Goal: Task Accomplishment & Management: Use online tool/utility

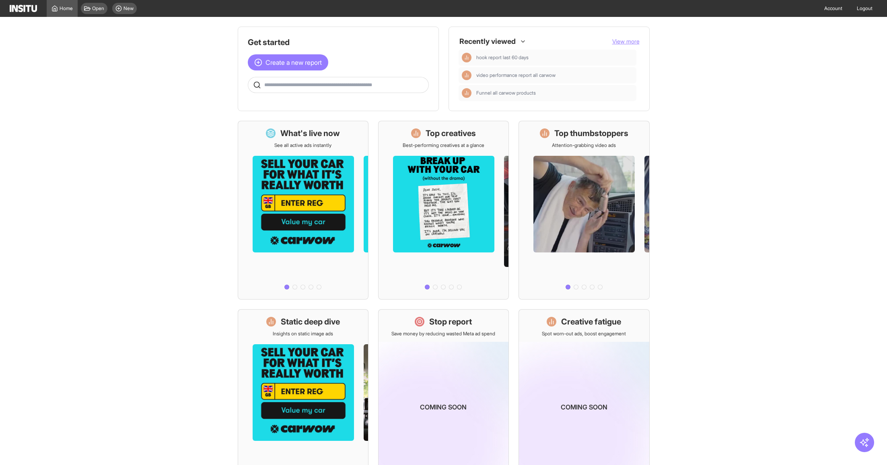
click at [628, 42] on span "View more" at bounding box center [625, 41] width 27 height 7
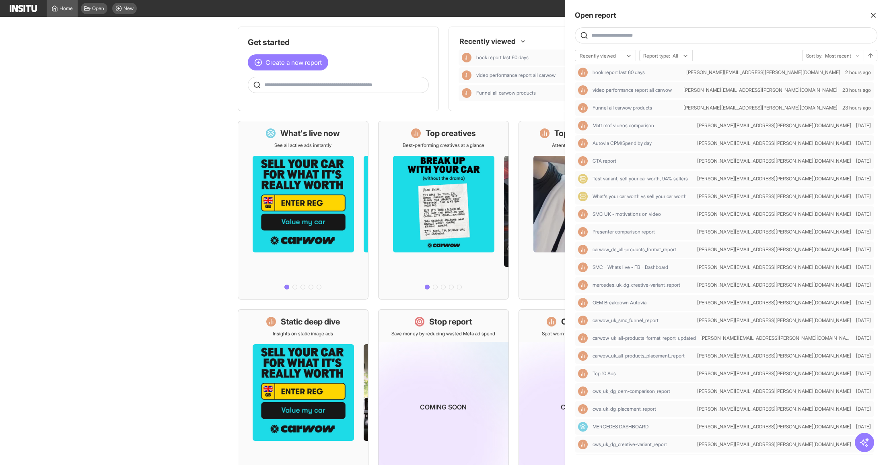
click at [650, 35] on input "text" at bounding box center [732, 35] width 282 height 6
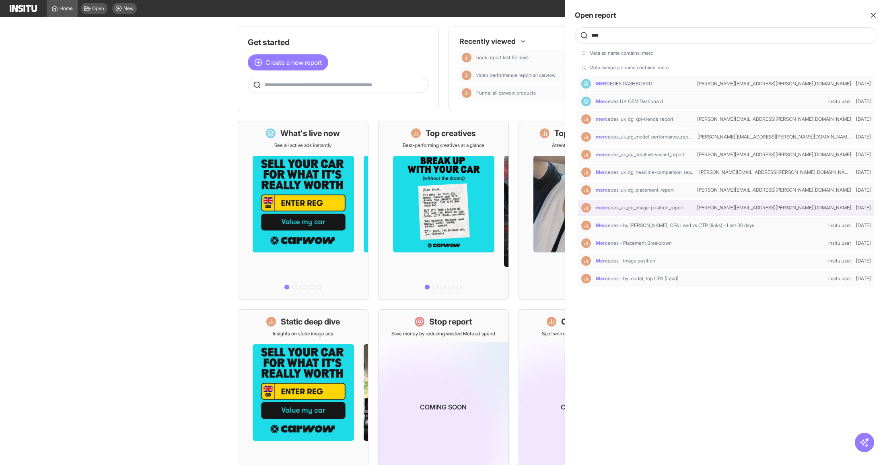
type input "****"
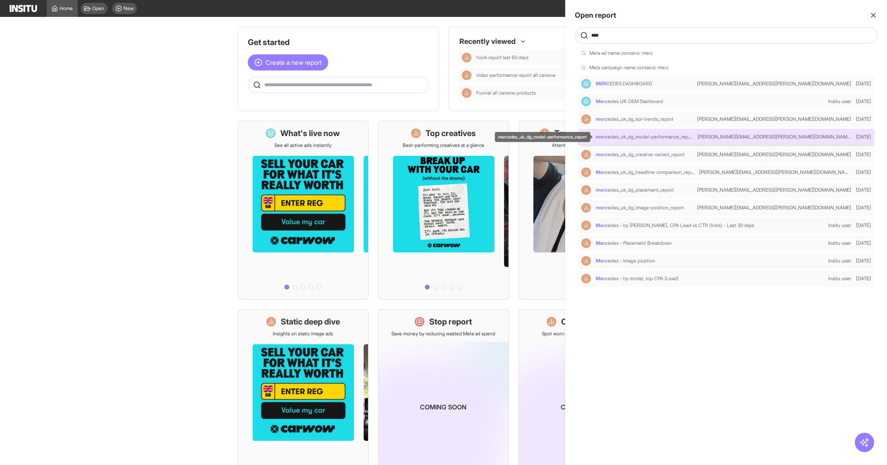
click at [686, 140] on span "merc edes_uk_dg_model-performance_report" at bounding box center [645, 137] width 99 height 6
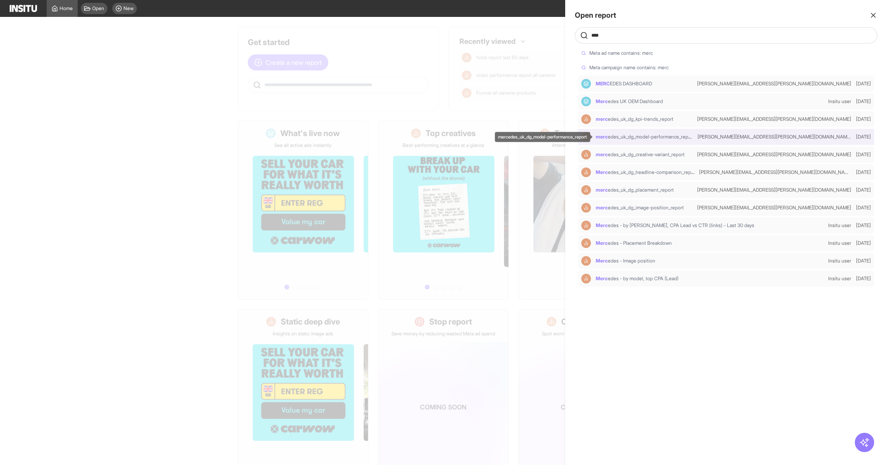
select select "**"
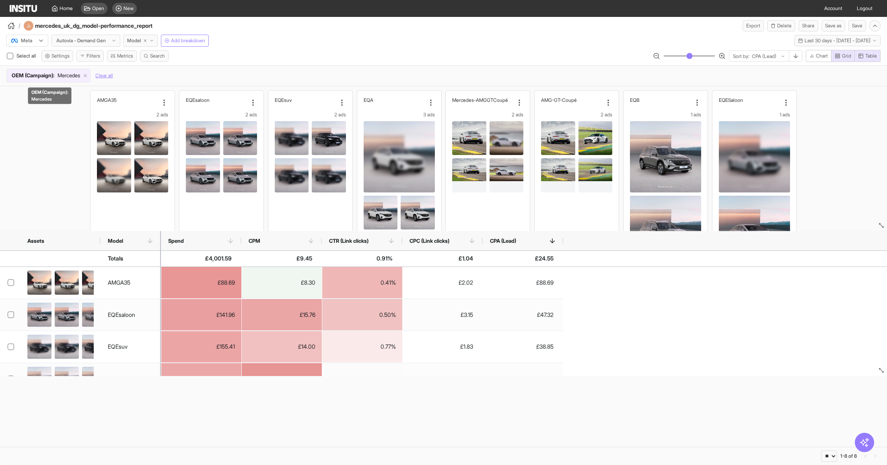
click at [50, 76] on span "OEM (Campaign) :" at bounding box center [33, 76] width 43 height 8
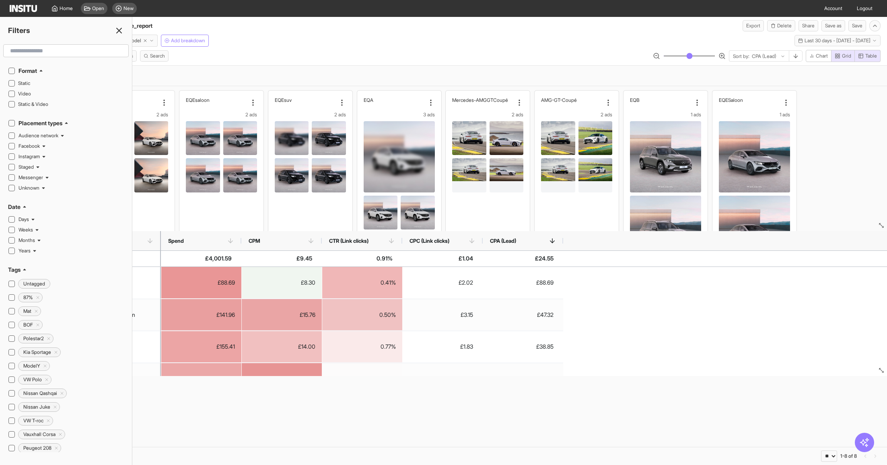
click at [219, 78] on div "OEM (Campaign) : Mercedes Clear all" at bounding box center [443, 76] width 874 height 14
click at [120, 33] on icon at bounding box center [119, 31] width 10 height 10
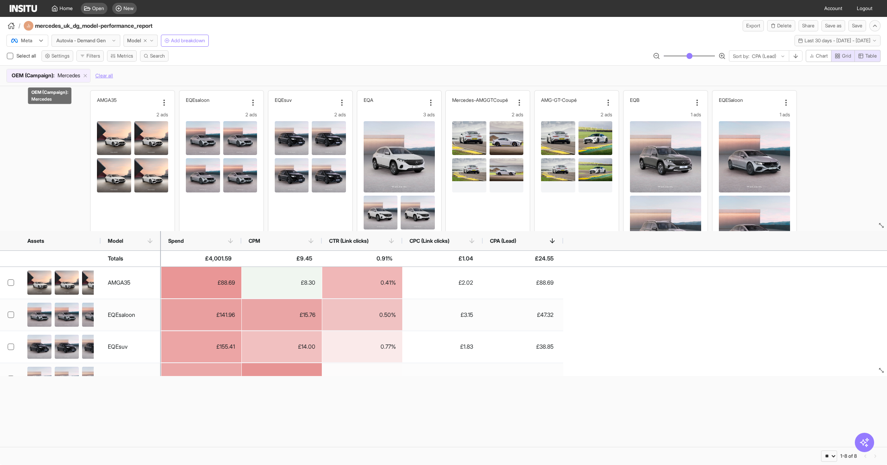
click at [64, 78] on span "Mercedes" at bounding box center [69, 76] width 23 height 8
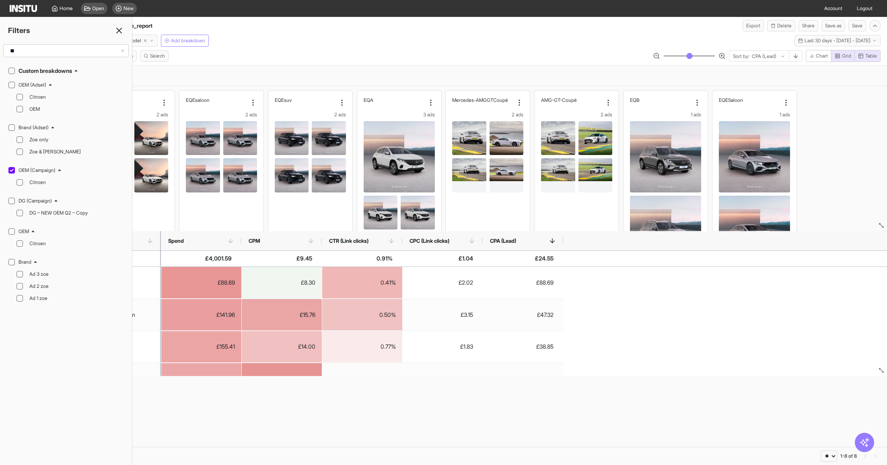
type input "*"
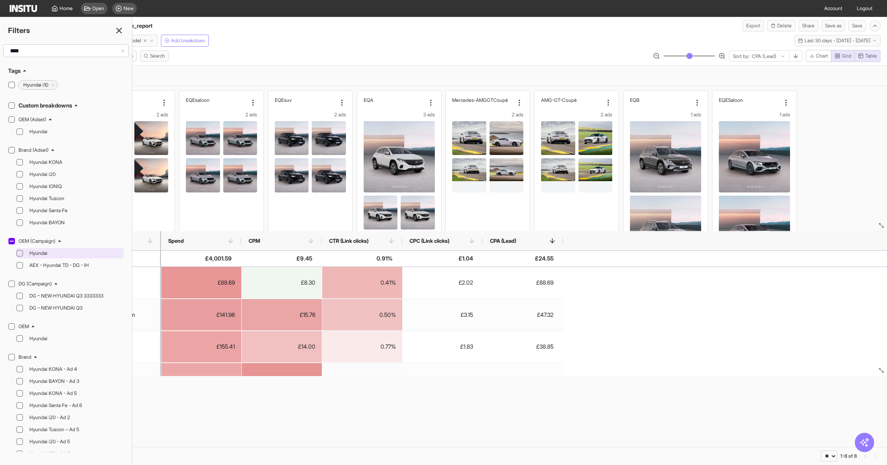
click at [21, 251] on icon at bounding box center [20, 253] width 4 height 4
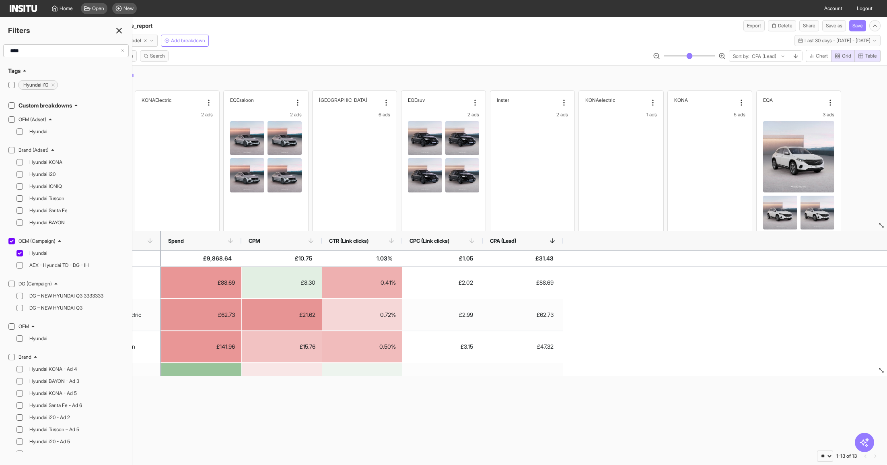
drag, startPoint x: 50, startPoint y: 51, endPoint x: 0, endPoint y: 51, distance: 50.3
click at [0, 51] on div "****" at bounding box center [66, 50] width 132 height 13
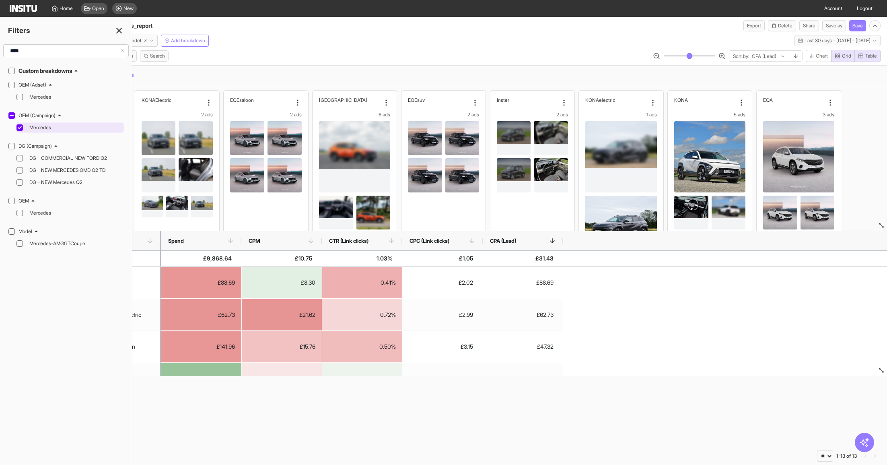
type input "****"
click at [21, 127] on icon at bounding box center [20, 128] width 4 height 4
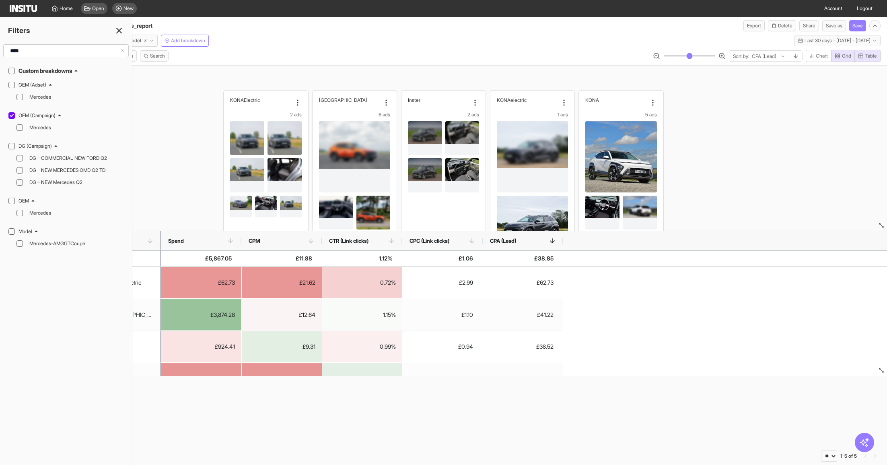
click at [424, 69] on div "OEM (Campaign) : Hyundai Clear all" at bounding box center [443, 76] width 874 height 14
click at [423, 69] on div "OEM (Campaign) : Hyundai Clear all" at bounding box center [443, 76] width 874 height 14
click at [118, 30] on line at bounding box center [119, 30] width 5 height 5
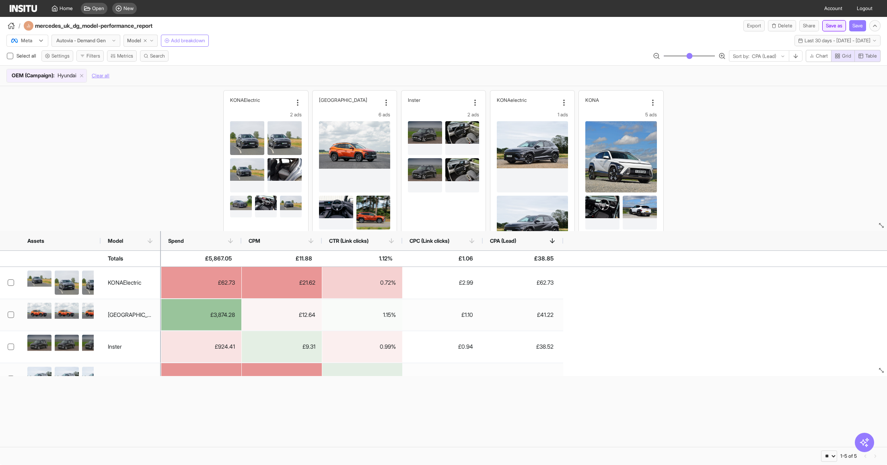
click at [838, 26] on button "Save as" at bounding box center [834, 25] width 24 height 11
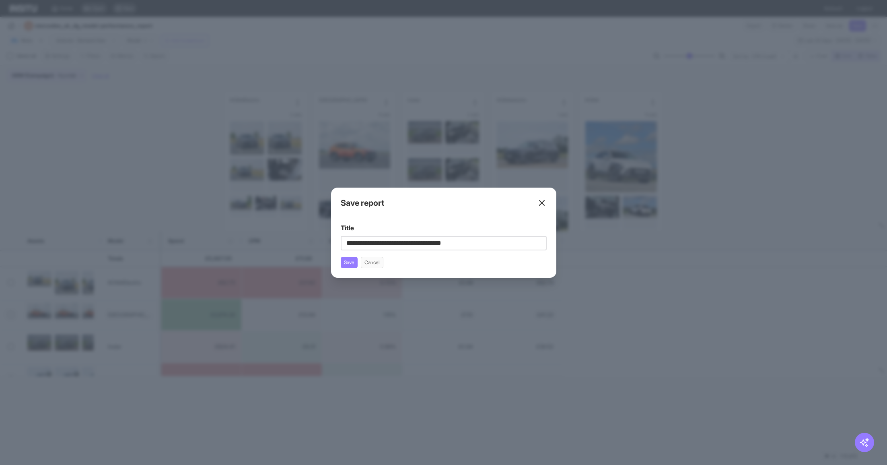
drag, startPoint x: 376, startPoint y: 245, endPoint x: 341, endPoint y: 245, distance: 35.4
click at [342, 245] on input "**********" at bounding box center [444, 243] width 206 height 14
type input "**********"
click at [350, 264] on button "Save" at bounding box center [349, 262] width 17 height 11
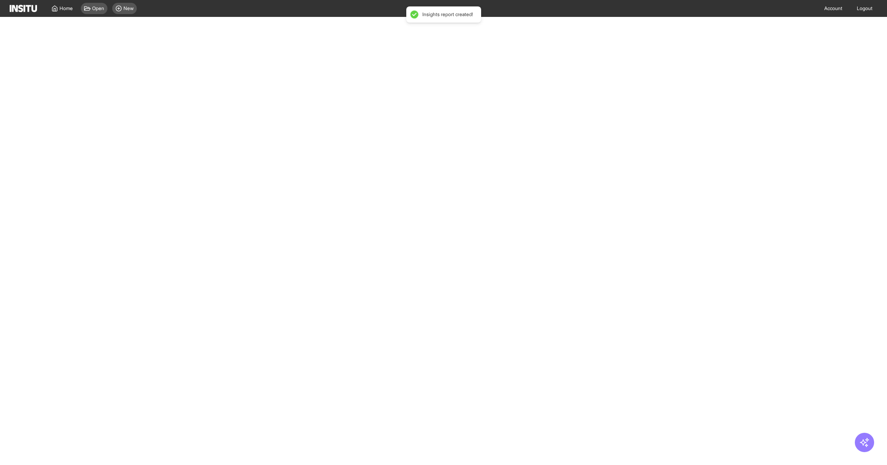
select select "**"
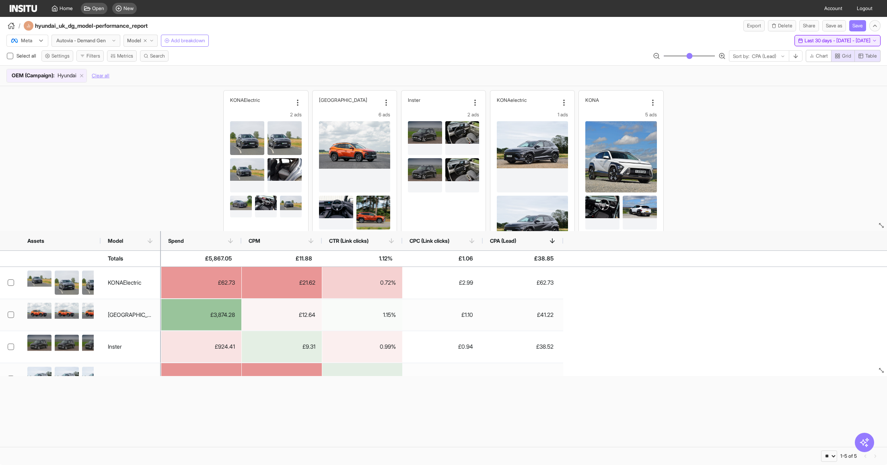
click at [858, 39] on span "Last 30 days - [DATE] - [DATE]" at bounding box center [838, 40] width 66 height 6
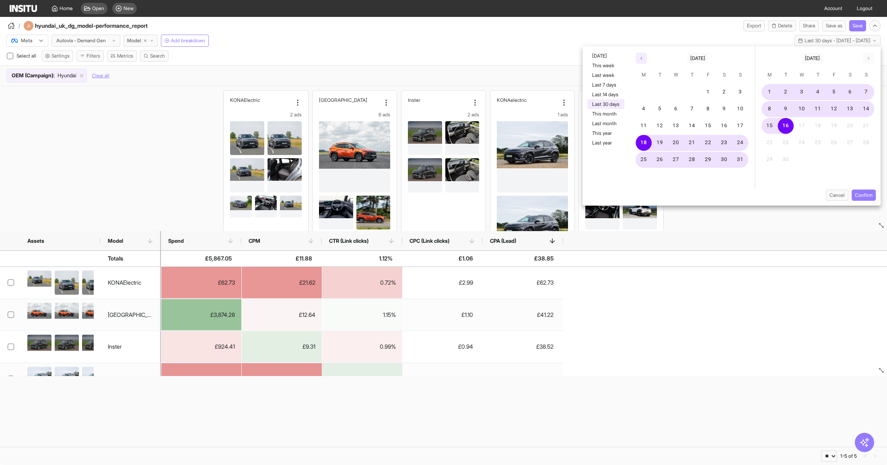
click at [639, 58] on icon "button" at bounding box center [641, 58] width 5 height 5
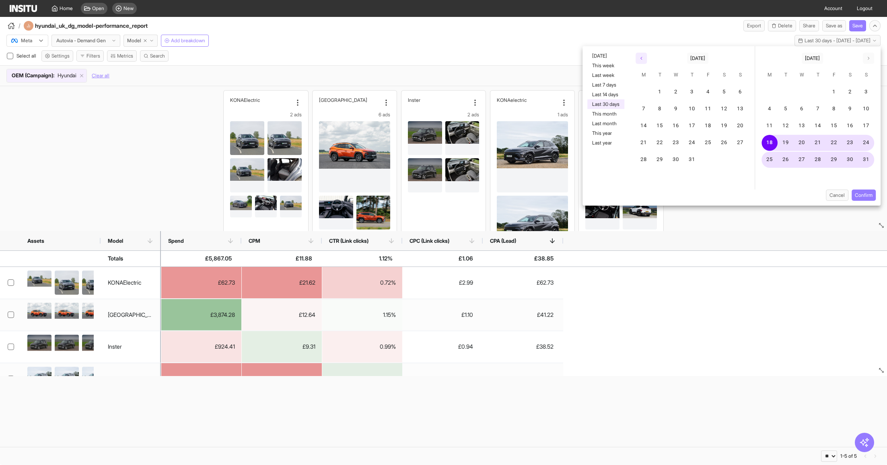
click at [638, 59] on button "button" at bounding box center [641, 58] width 11 height 11
click at [662, 95] on button "1" at bounding box center [660, 92] width 16 height 16
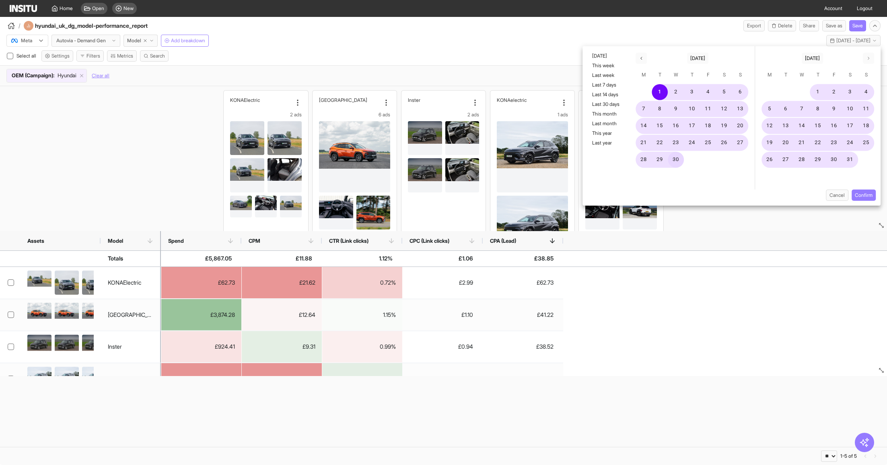
click at [680, 158] on button "30" at bounding box center [676, 160] width 16 height 16
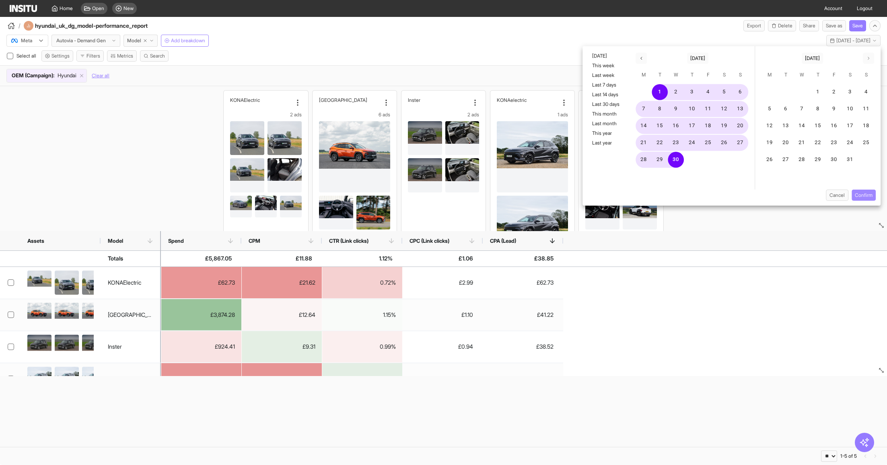
click at [869, 199] on button "Confirm" at bounding box center [864, 194] width 24 height 11
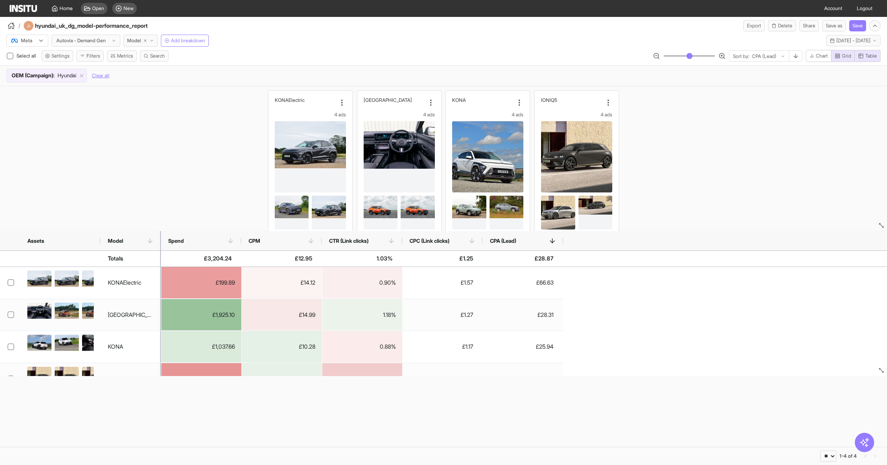
scroll to position [19, 0]
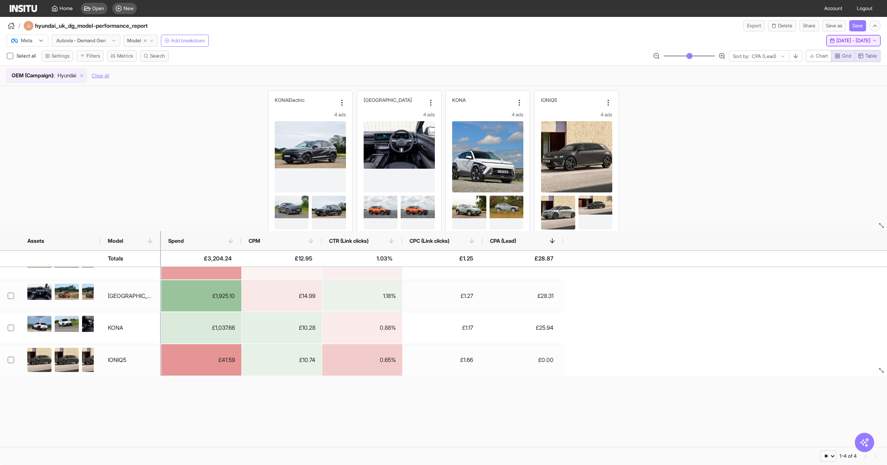
click at [842, 41] on span "[DATE] - [DATE]" at bounding box center [853, 40] width 34 height 6
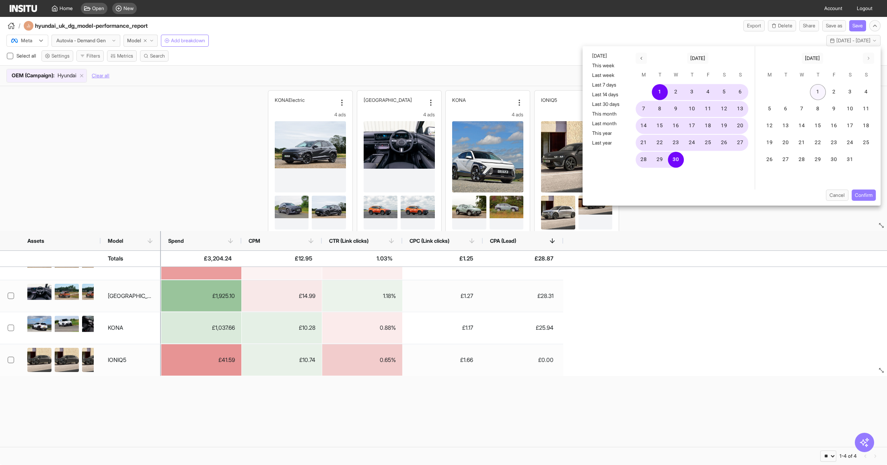
click at [818, 92] on button "1" at bounding box center [818, 92] width 16 height 16
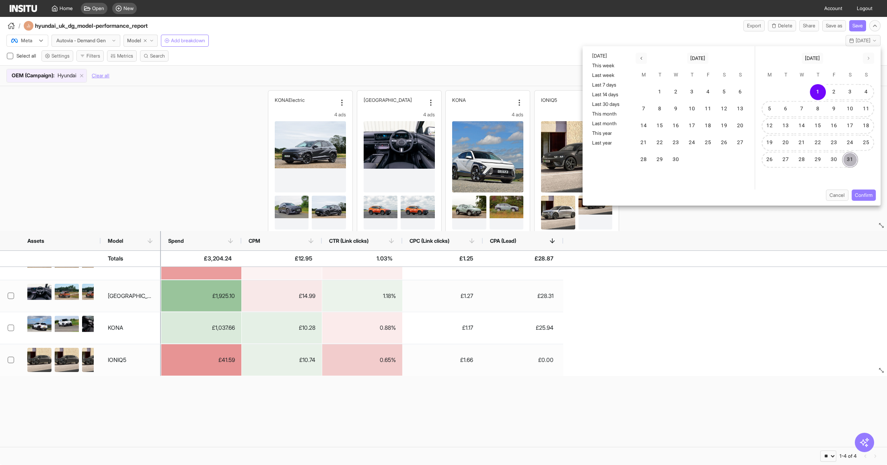
click at [848, 154] on button "31" at bounding box center [850, 160] width 16 height 16
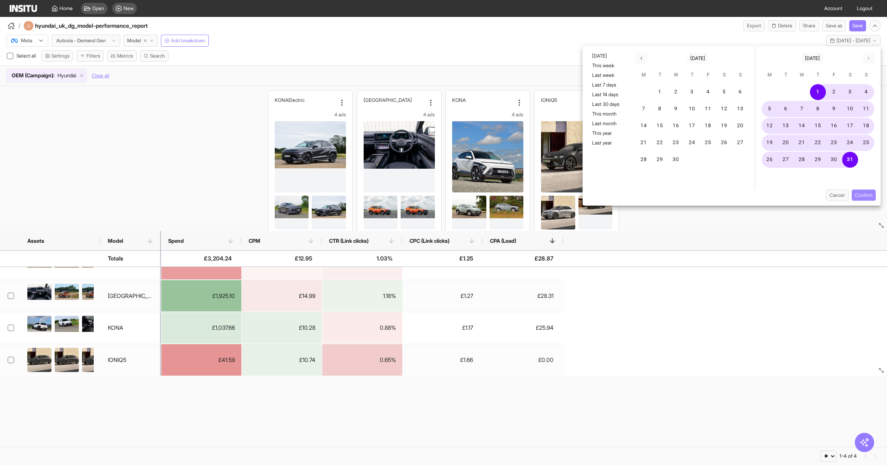
click at [860, 194] on button "Confirm" at bounding box center [864, 194] width 24 height 11
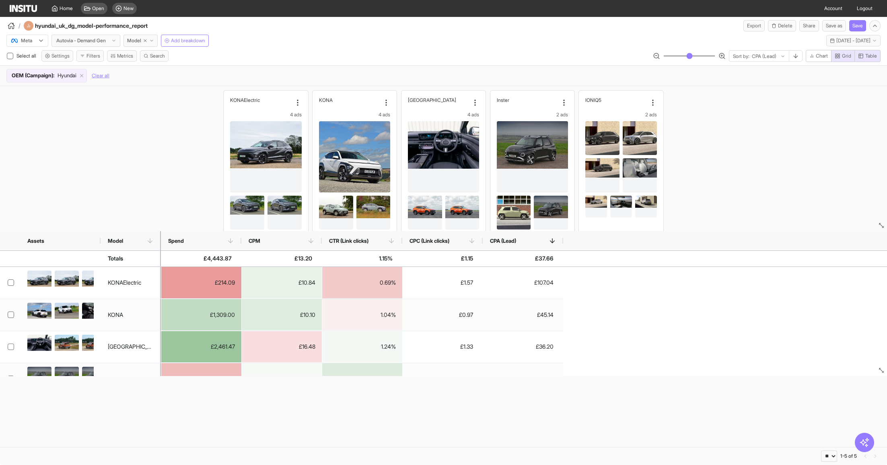
scroll to position [51, 0]
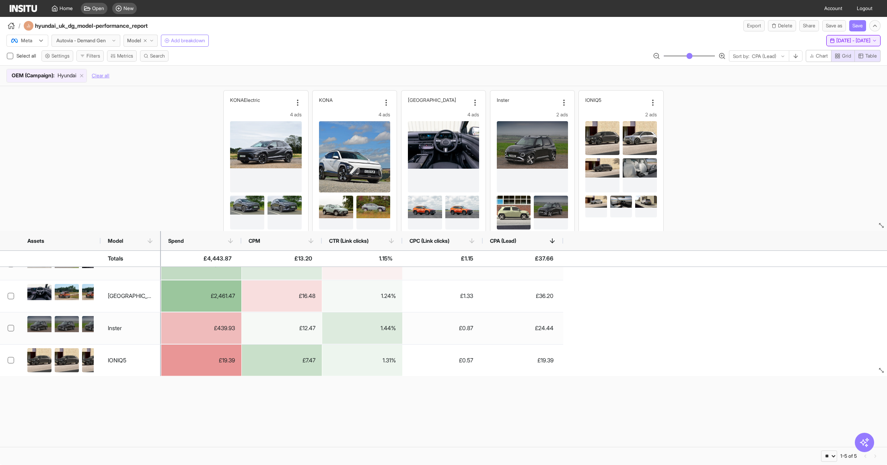
click at [836, 41] on span "[DATE] - [DATE]" at bounding box center [853, 40] width 34 height 6
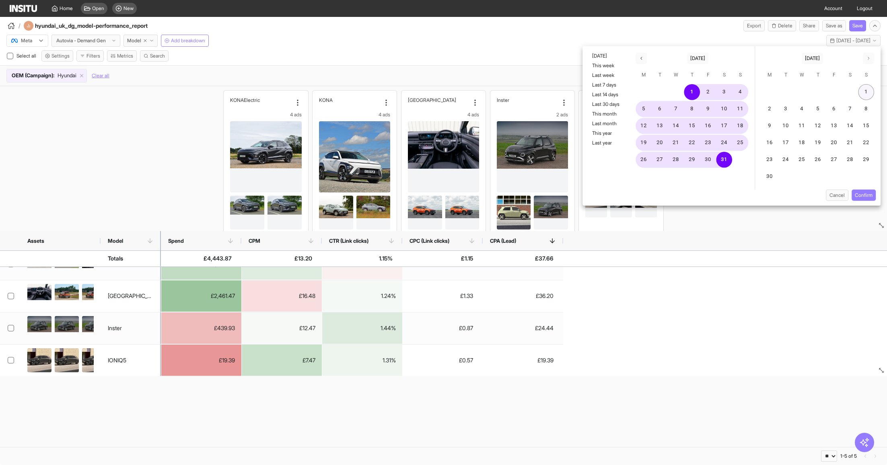
click at [865, 93] on button "1" at bounding box center [866, 92] width 16 height 16
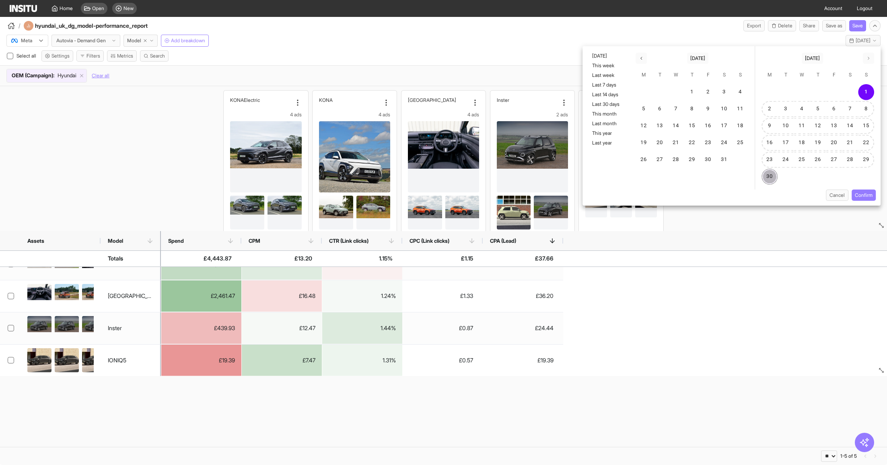
click at [769, 175] on button "30" at bounding box center [770, 177] width 16 height 16
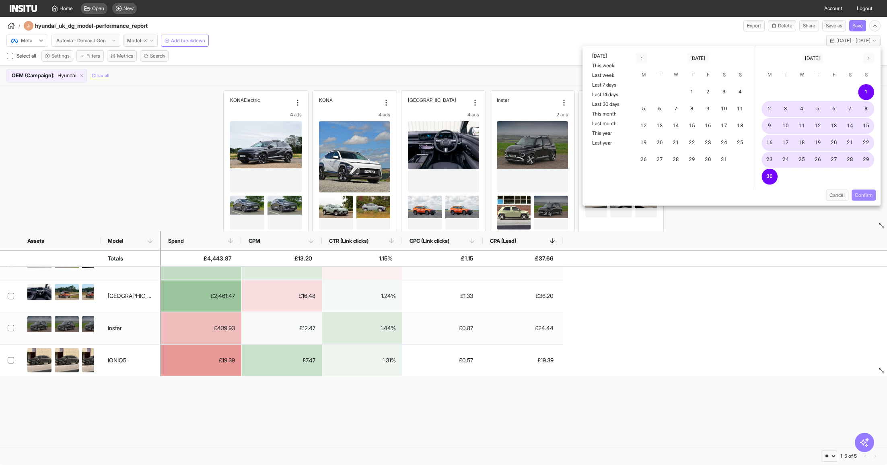
click at [875, 193] on button "Confirm" at bounding box center [864, 194] width 24 height 11
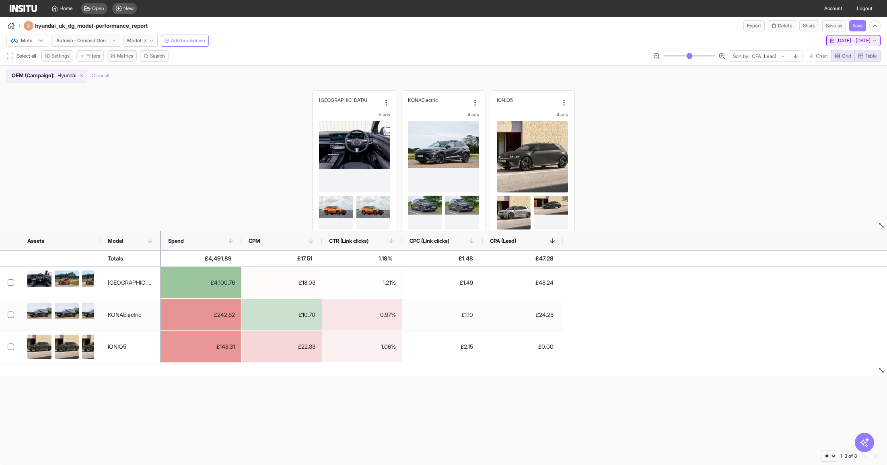
click at [862, 39] on span "[DATE] - [DATE]" at bounding box center [853, 40] width 34 height 6
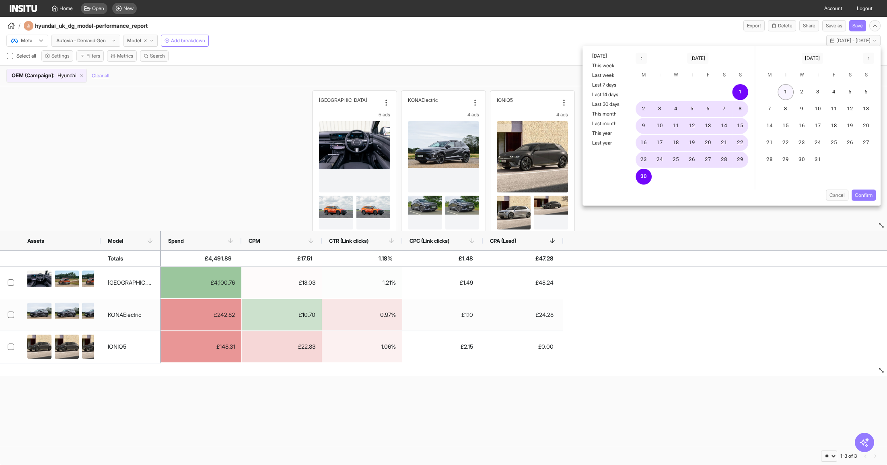
click at [791, 88] on button "1" at bounding box center [786, 92] width 16 height 16
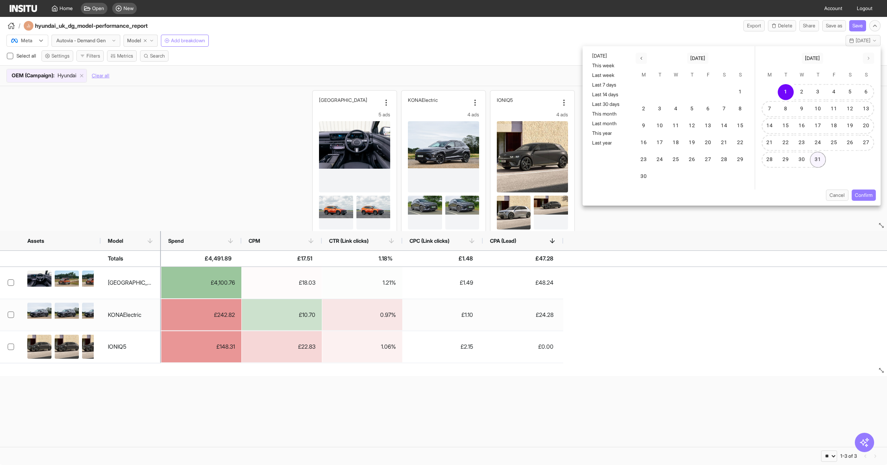
click at [820, 161] on button "31" at bounding box center [818, 160] width 16 height 16
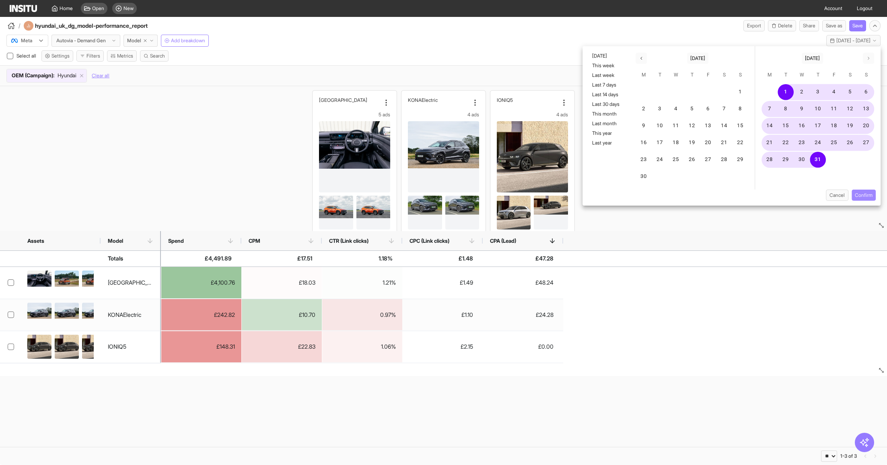
click at [867, 198] on button "Confirm" at bounding box center [864, 194] width 24 height 11
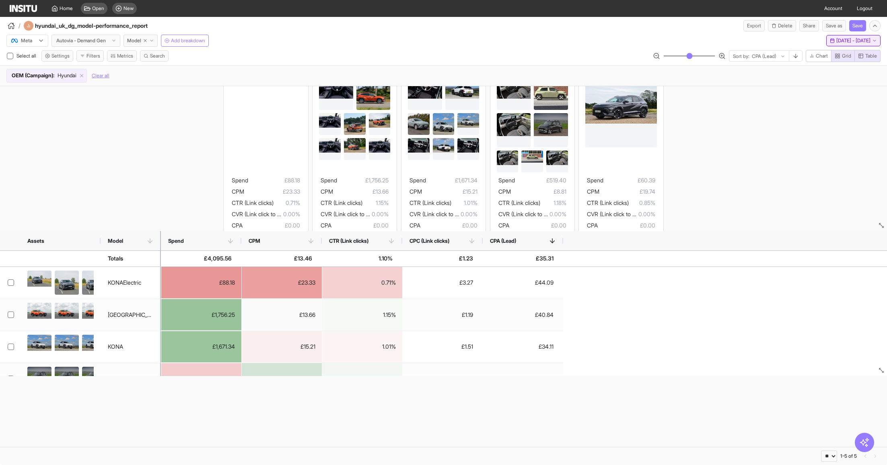
click at [836, 41] on span "[DATE] - [DATE]" at bounding box center [853, 40] width 34 height 6
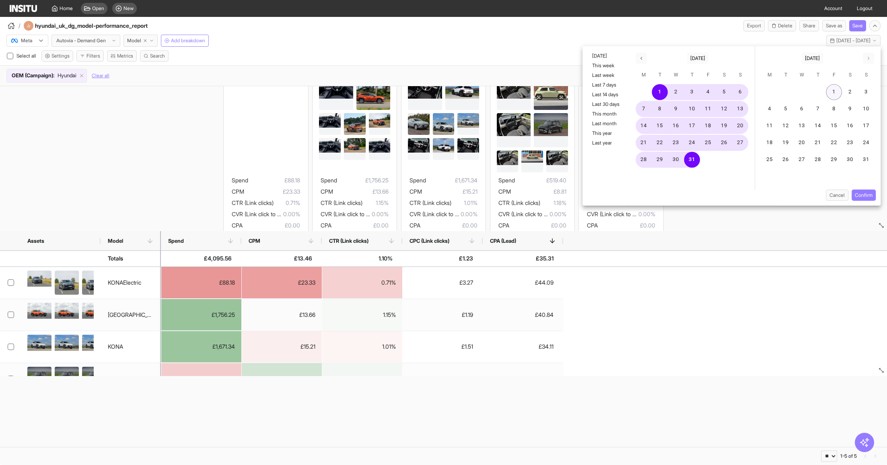
click at [833, 93] on button "1" at bounding box center [834, 92] width 16 height 16
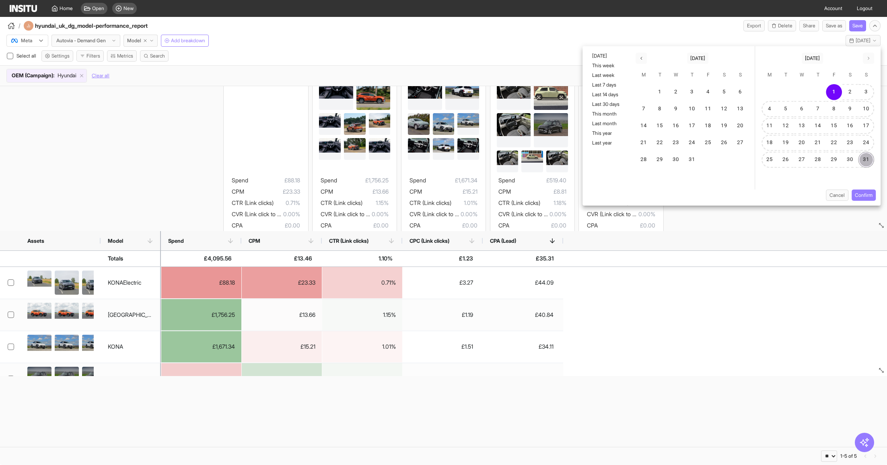
click at [864, 159] on button "31" at bounding box center [866, 160] width 16 height 16
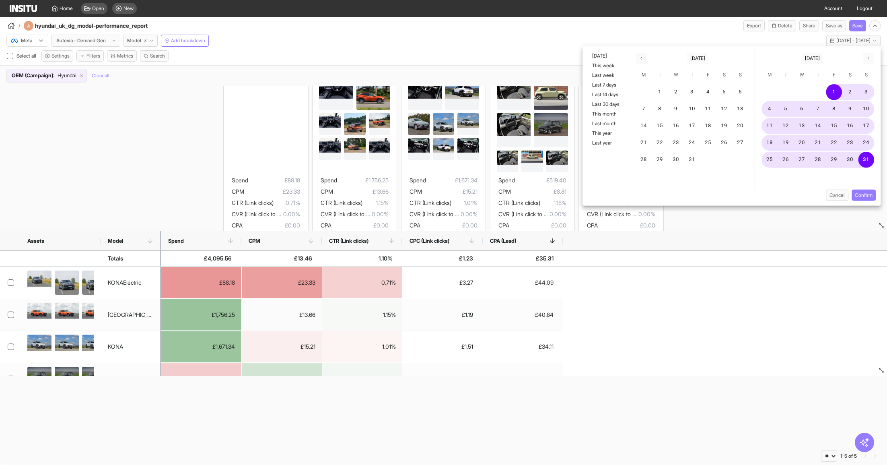
click at [865, 201] on div "Cancel Confirm" at bounding box center [732, 197] width 298 height 16
click at [865, 196] on button "Confirm" at bounding box center [864, 194] width 24 height 11
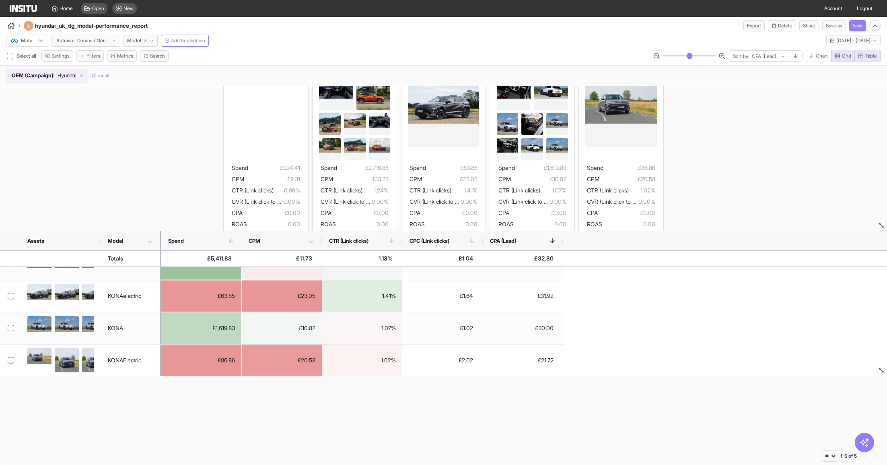
scroll to position [1, 0]
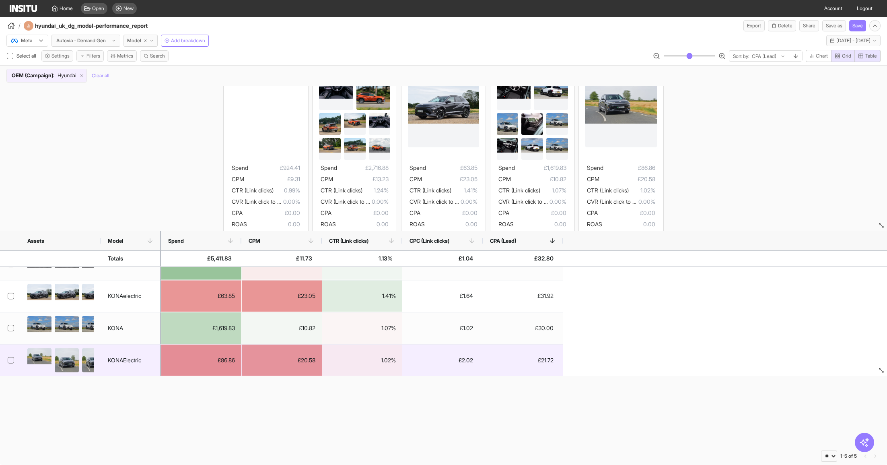
drag, startPoint x: 217, startPoint y: 358, endPoint x: 229, endPoint y: 359, distance: 11.7
click at [229, 359] on div "£86.86" at bounding box center [201, 359] width 80 height 31
copy div "£86.86"
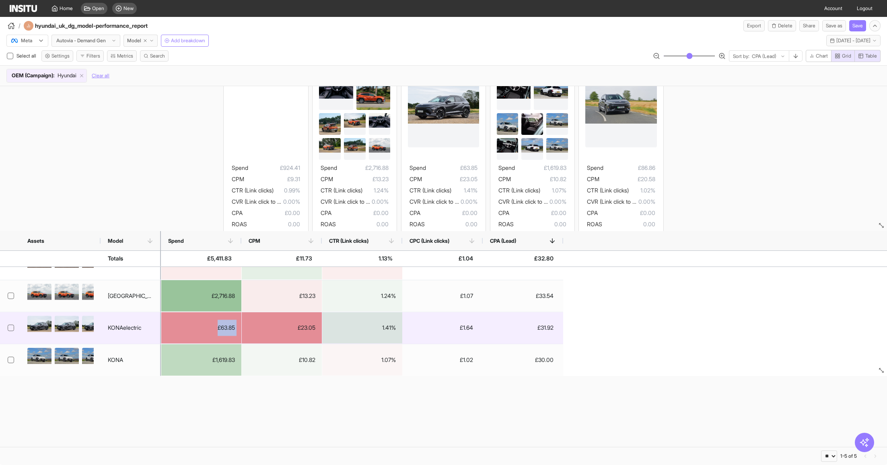
click at [225, 324] on div "£63.85" at bounding box center [201, 327] width 80 height 31
copy div "£63.85"
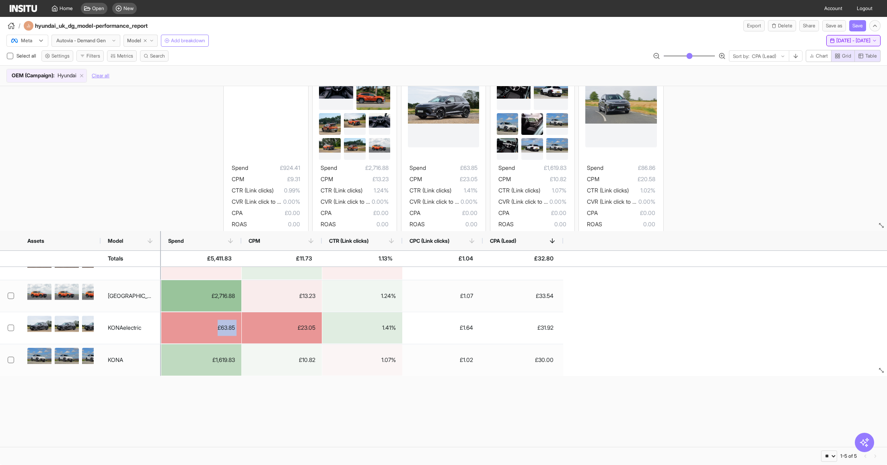
click at [836, 40] on span "[DATE] - [DATE]" at bounding box center [853, 40] width 34 height 6
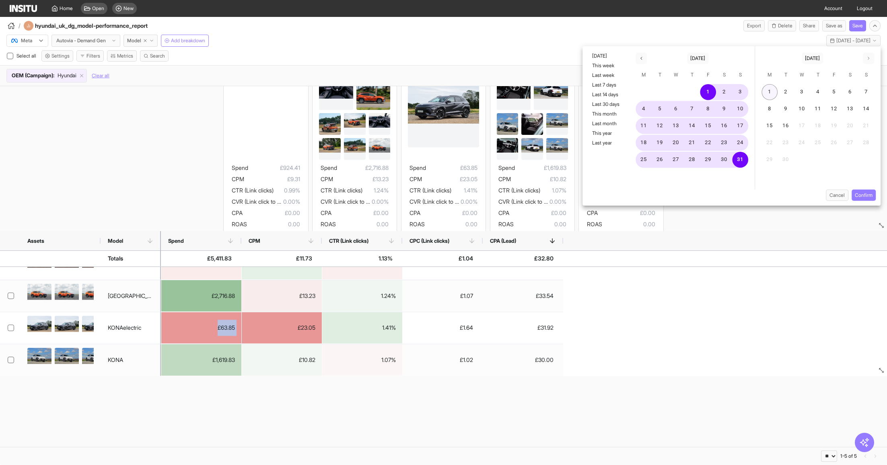
click at [770, 90] on button "1" at bounding box center [770, 92] width 16 height 16
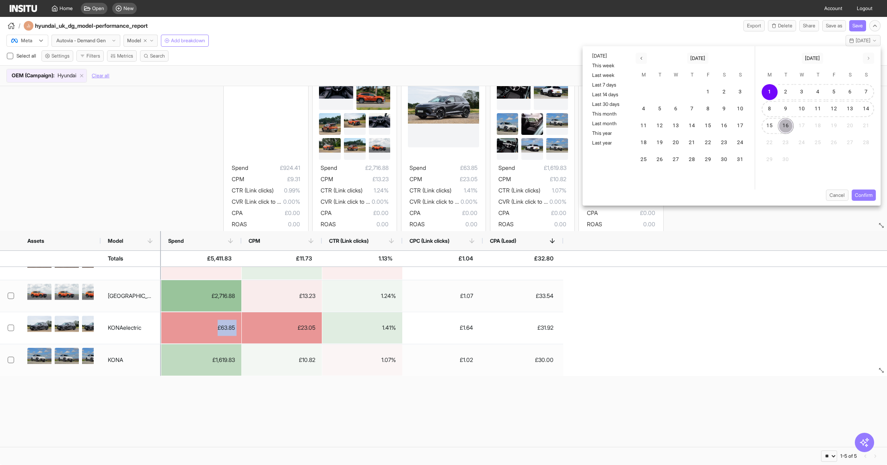
click at [783, 121] on button "16" at bounding box center [786, 126] width 16 height 16
click at [862, 192] on button "Confirm" at bounding box center [864, 194] width 24 height 11
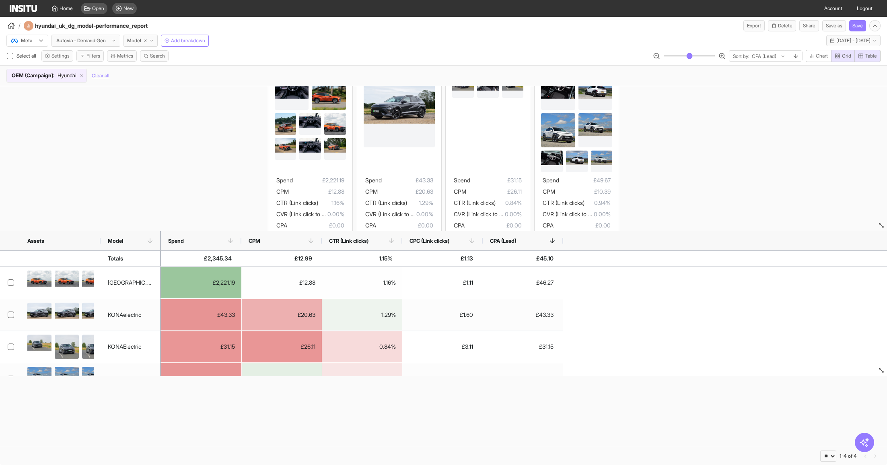
scroll to position [19, 0]
